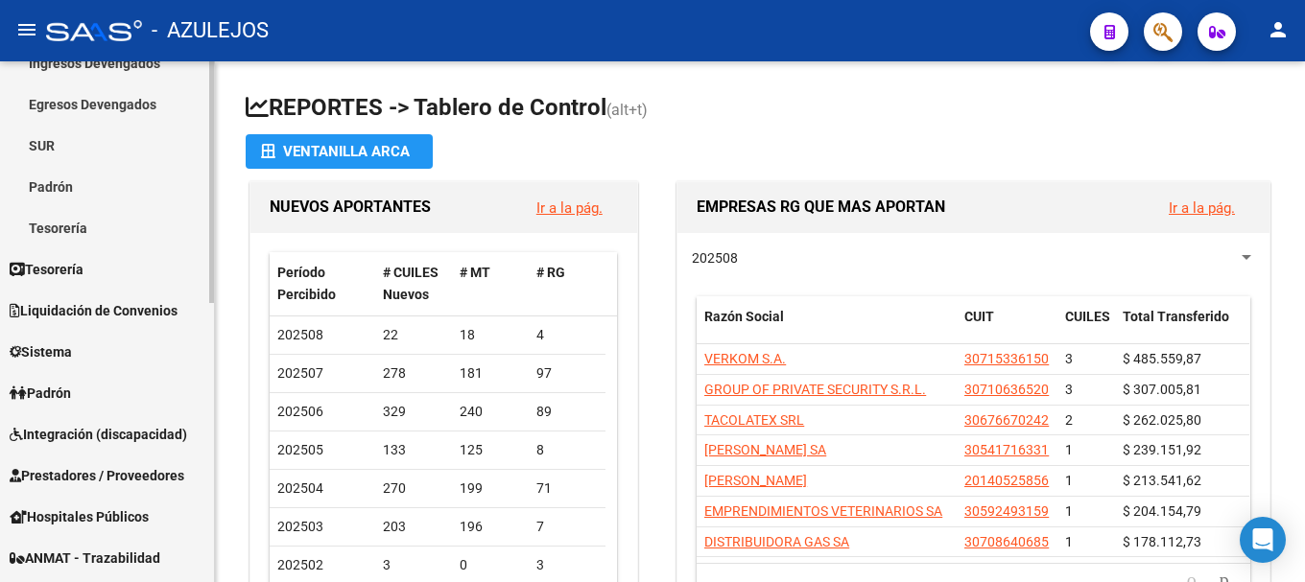
scroll to position [288, 0]
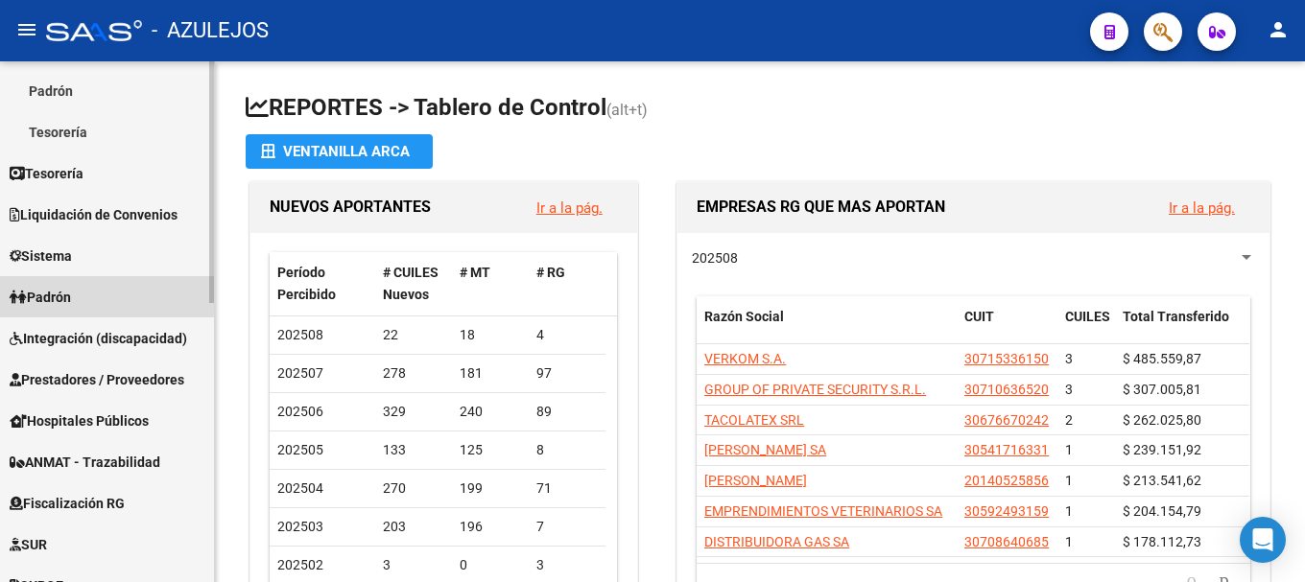
click at [57, 289] on span "Padrón" at bounding box center [40, 297] width 61 height 21
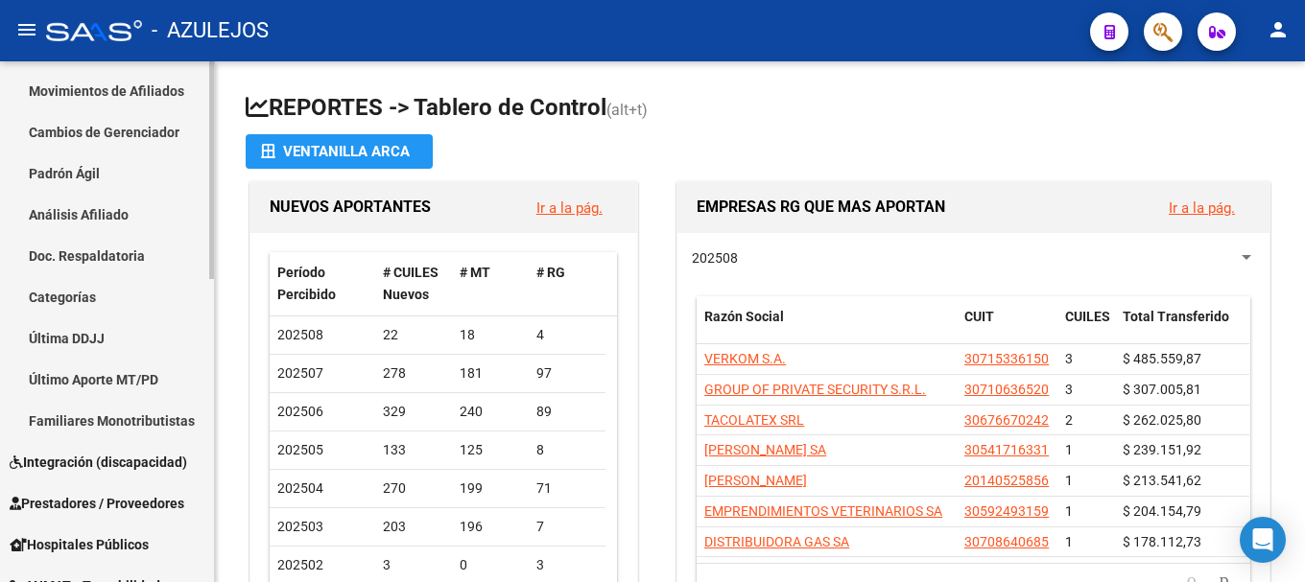
click at [83, 220] on link "Análisis Afiliado" at bounding box center [107, 214] width 214 height 41
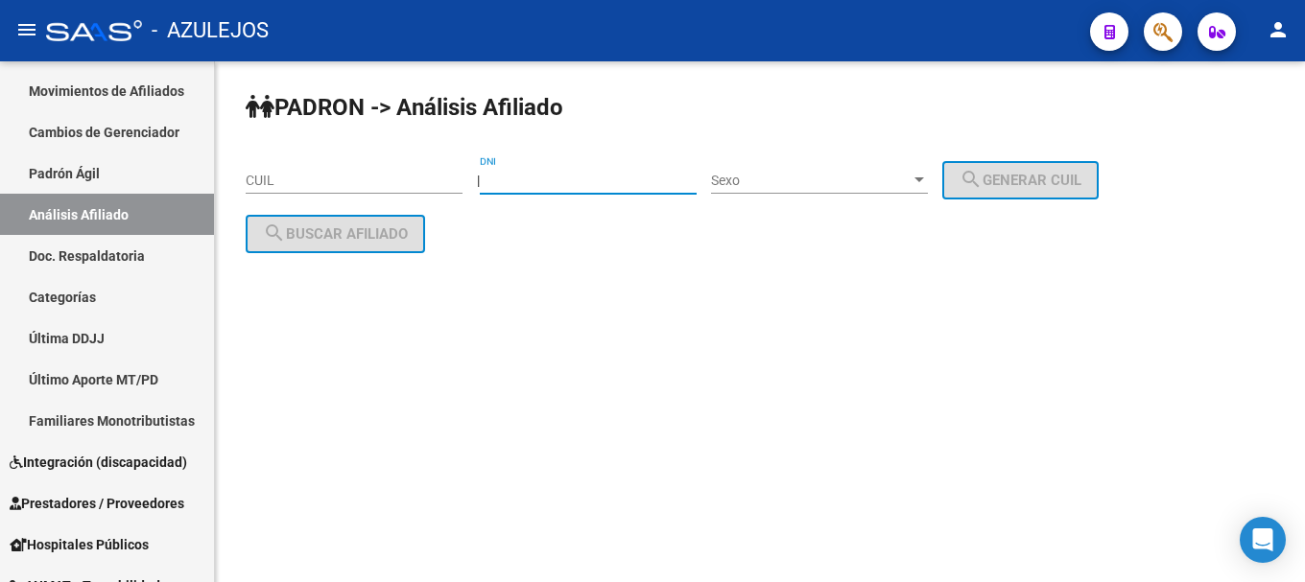
drag, startPoint x: 536, startPoint y: 169, endPoint x: 514, endPoint y: 180, distance: 24.9
paste input "95175461"
type input "95175461"
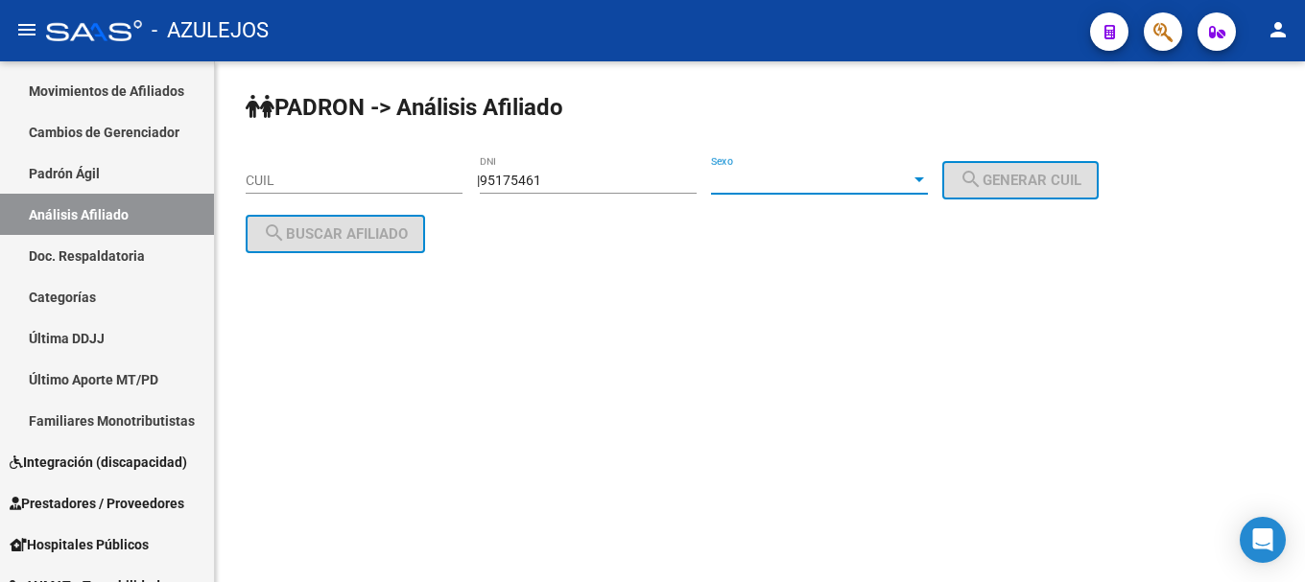
click at [928, 177] on div at bounding box center [919, 180] width 17 height 15
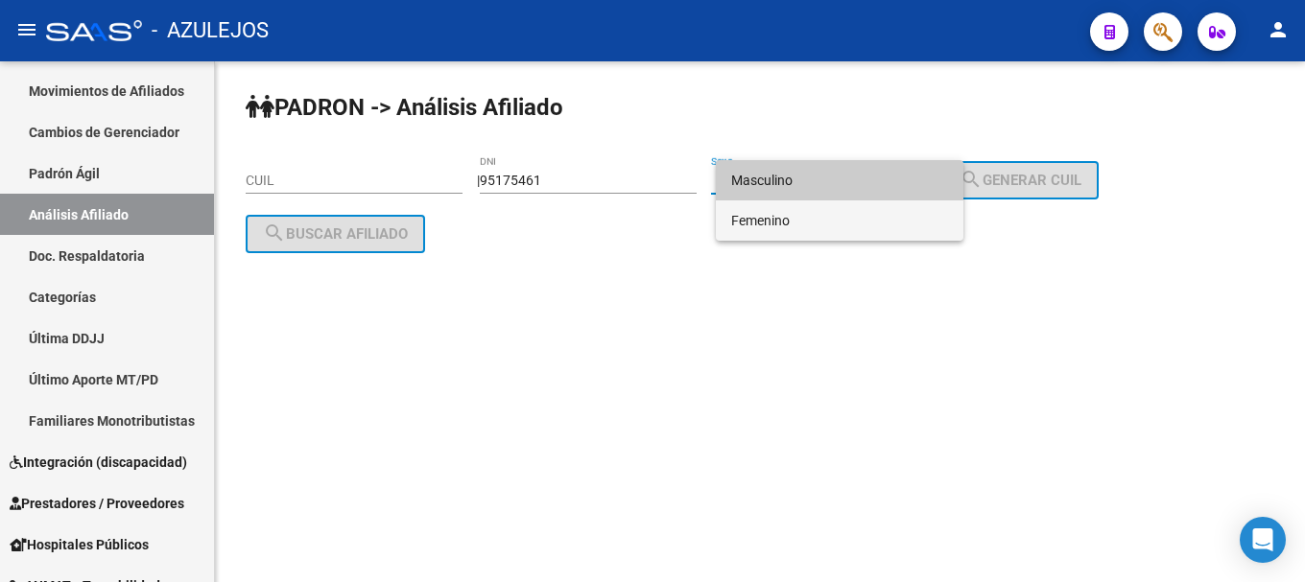
click at [902, 214] on span "Femenino" at bounding box center [839, 221] width 217 height 40
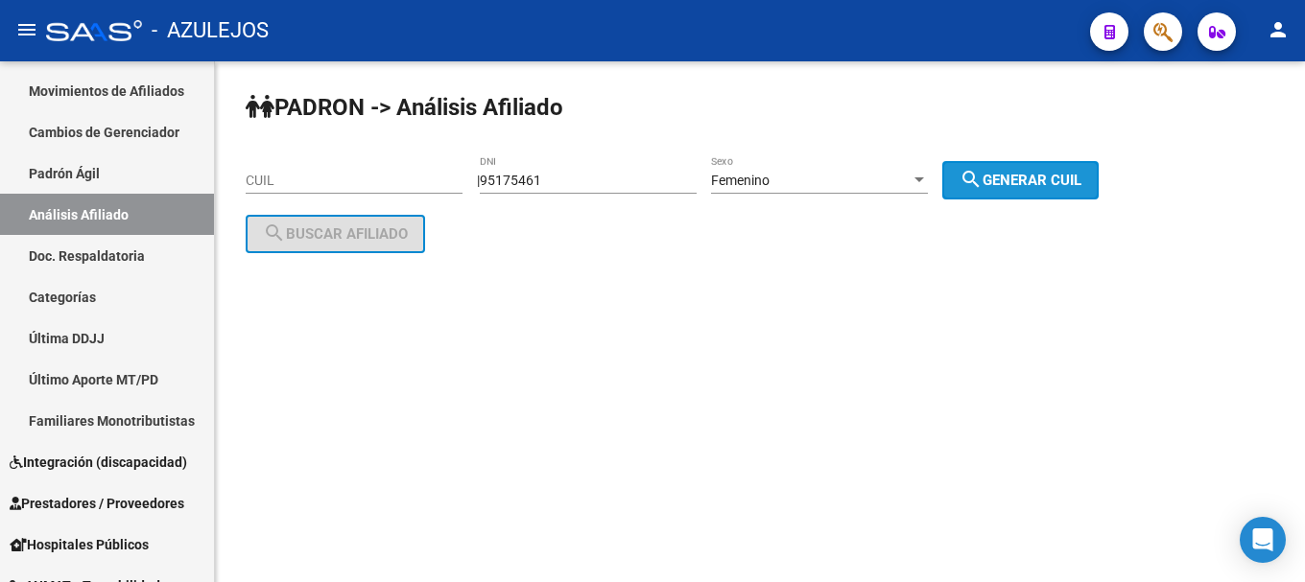
click at [1007, 178] on span "search Generar CUIL" at bounding box center [1021, 180] width 122 height 17
type input "27-95175461-2"
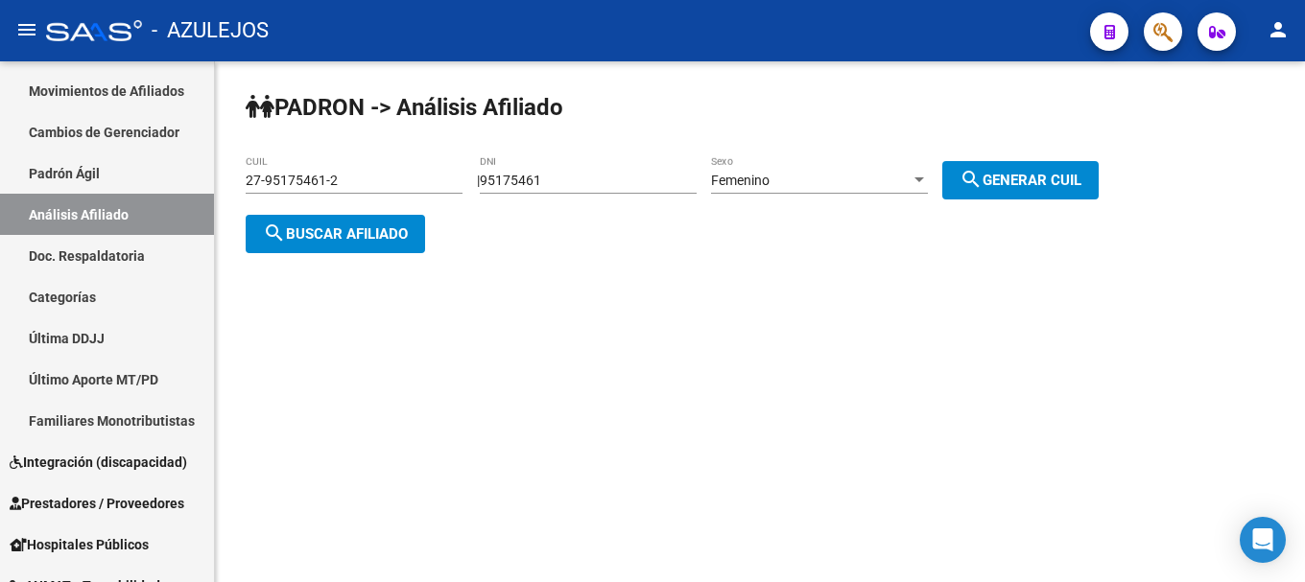
click at [357, 243] on button "search Buscar afiliado" at bounding box center [335, 234] width 179 height 38
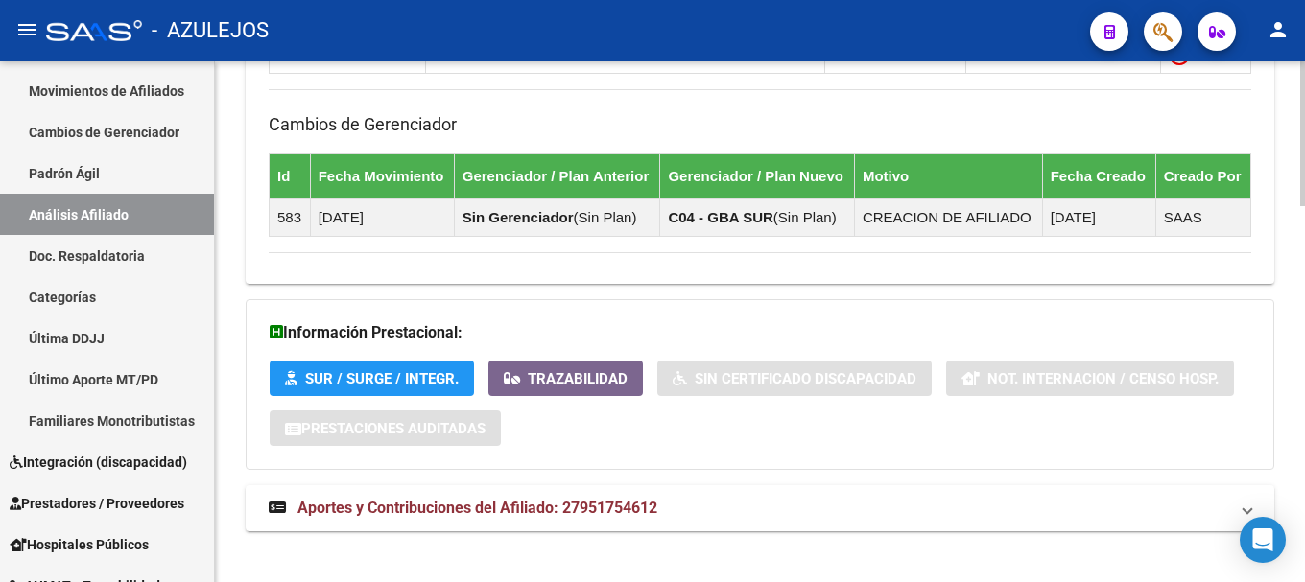
scroll to position [1359, 0]
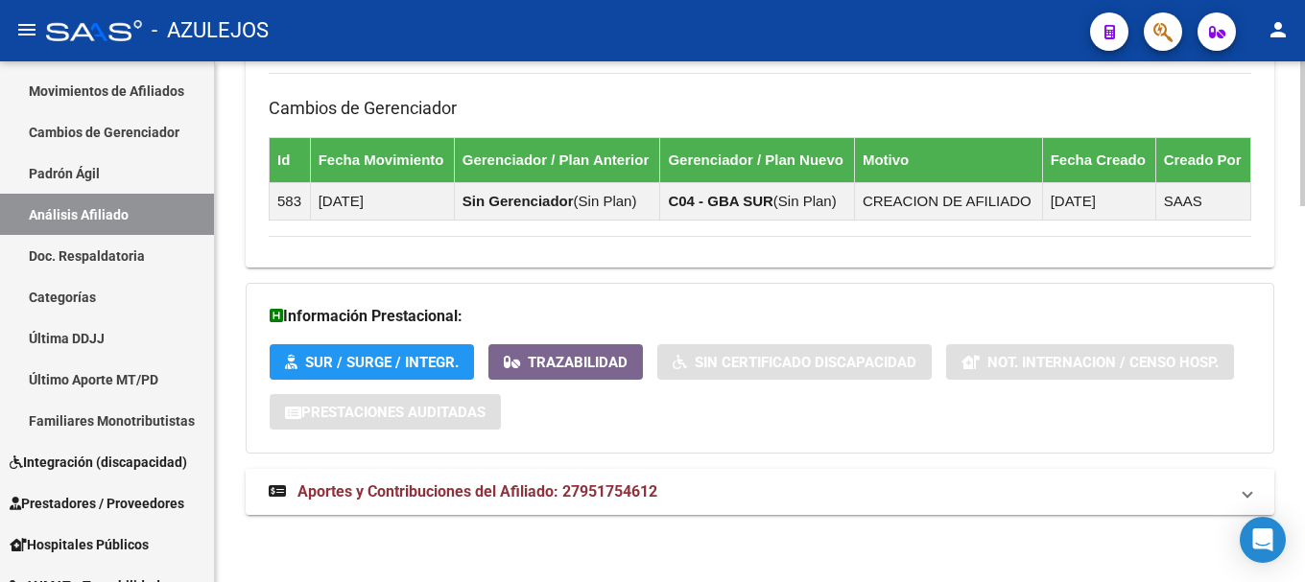
click at [403, 492] on span "Aportes y Contribuciones del Afiliado: 27951754612" at bounding box center [477, 492] width 360 height 18
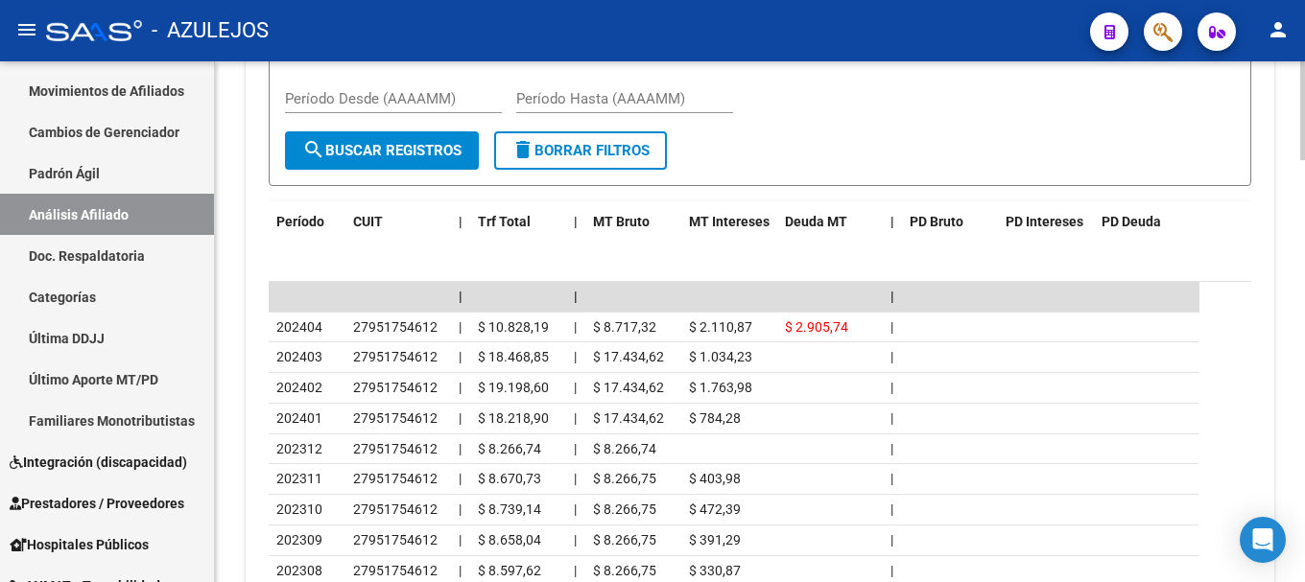
scroll to position [2126, 0]
